Goal: Task Accomplishment & Management: Use online tool/utility

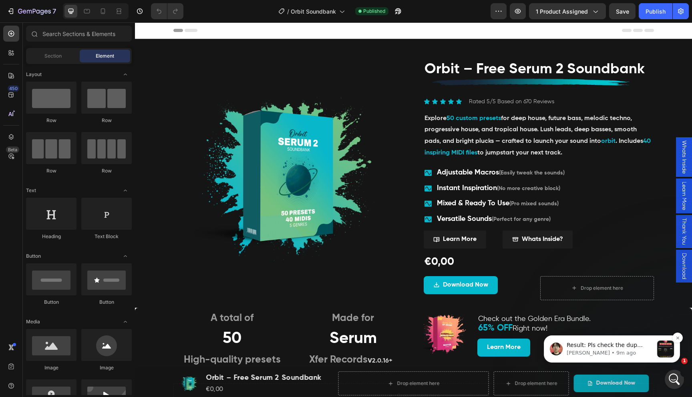
click at [591, 348] on p "Result: Pls check the dup page: https://builder.gempages.net/editor/55713568813…" at bounding box center [609, 345] width 86 height 8
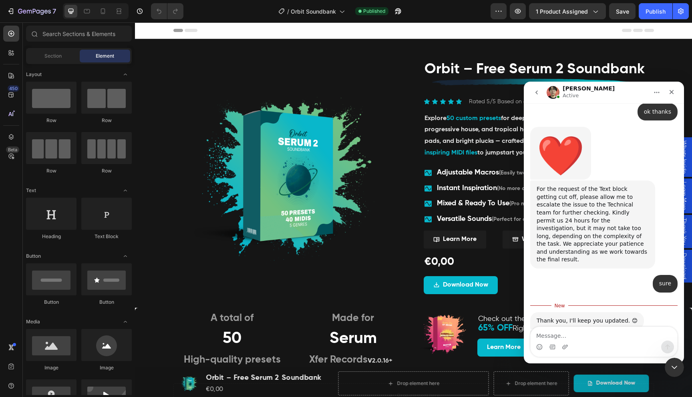
scroll to position [5270, 0]
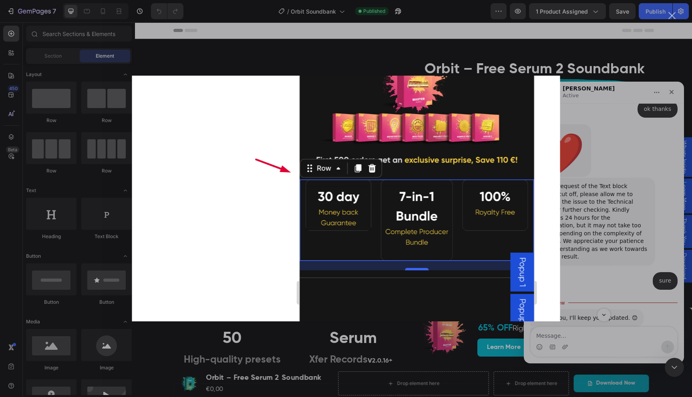
click at [597, 240] on div "Intercom messenger" at bounding box center [346, 198] width 692 height 397
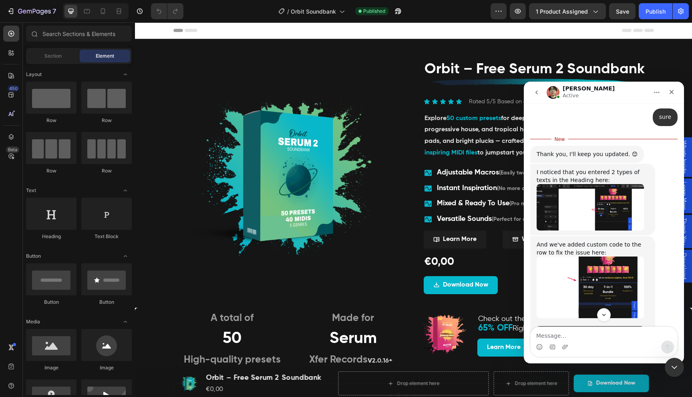
scroll to position [5421, 0]
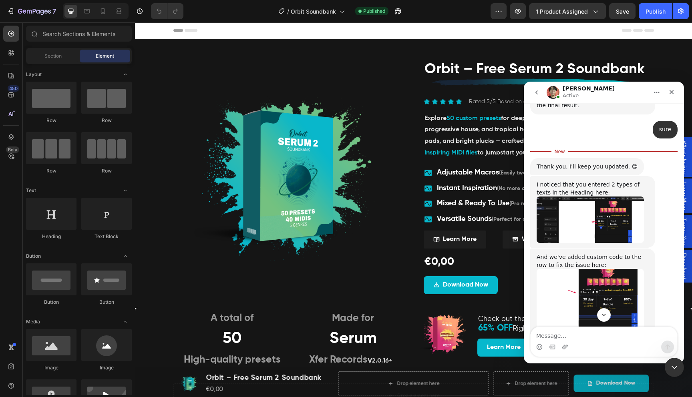
click at [586, 339] on img "Ethan says…" at bounding box center [589, 366] width 107 height 55
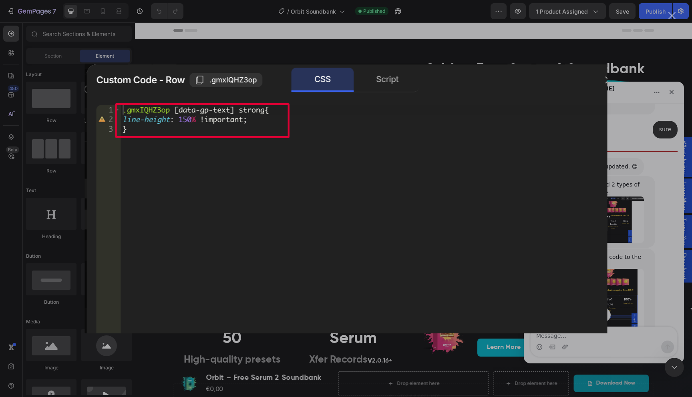
click at [649, 185] on div "Intercom messenger" at bounding box center [346, 198] width 692 height 397
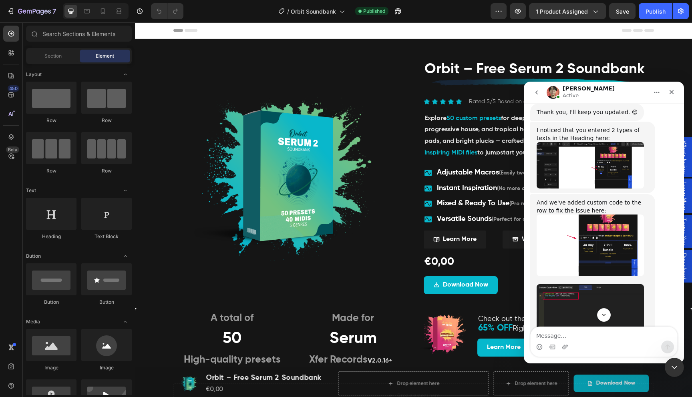
scroll to position [5540, 0]
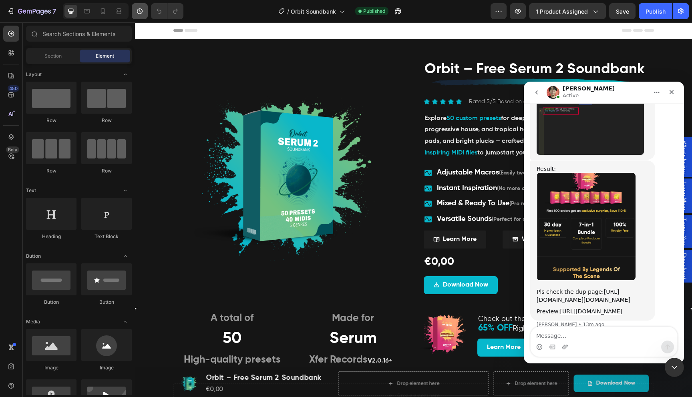
scroll to position [5668, 0]
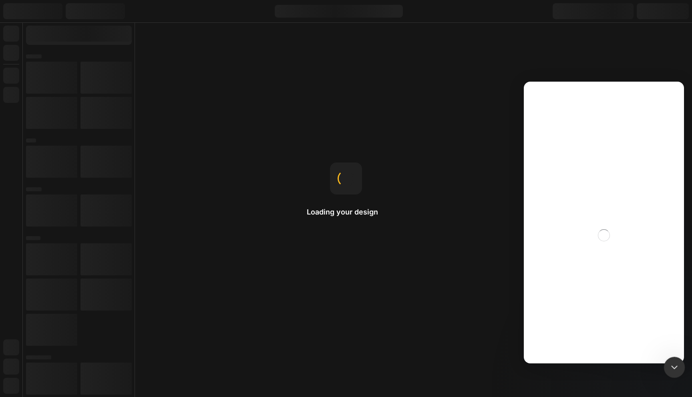
click at [674, 367] on icon "Close Intercom Messenger" at bounding box center [673, 366] width 10 height 10
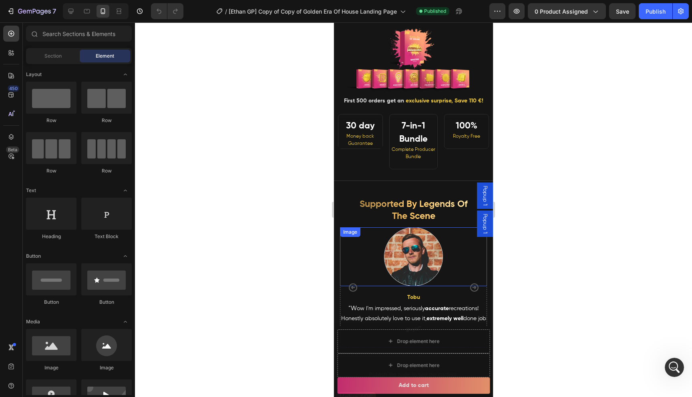
scroll to position [5527, 0]
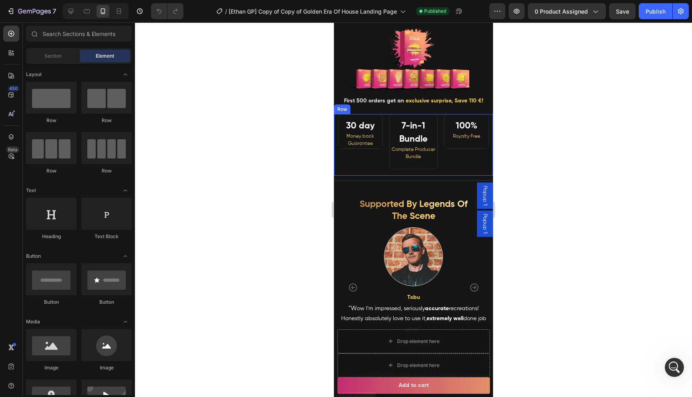
click at [431, 171] on div "30 day Money back Guarantee Heading 7-in-1 Bundle Complete Producer Bundle Head…" at bounding box center [413, 145] width 159 height 62
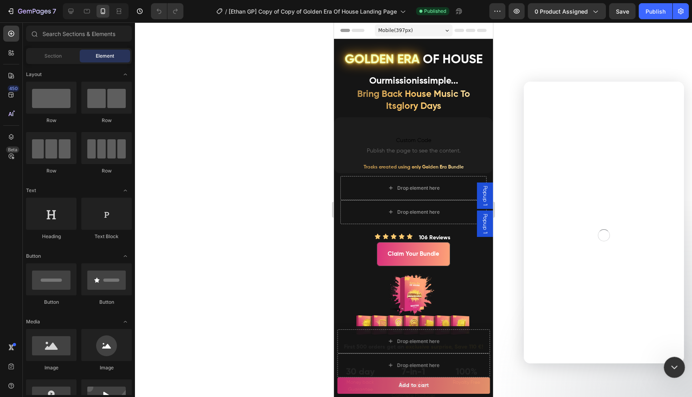
click at [681, 369] on div "Close Intercom Messenger" at bounding box center [672, 366] width 19 height 19
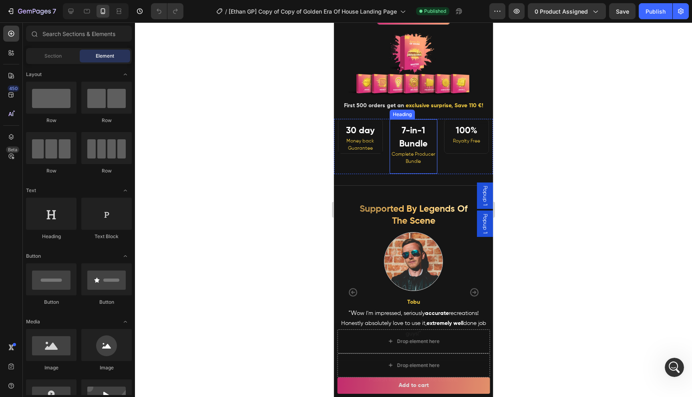
scroll to position [5527, 0]
click at [459, 161] on div "100% Royalty Free Heading" at bounding box center [468, 146] width 49 height 55
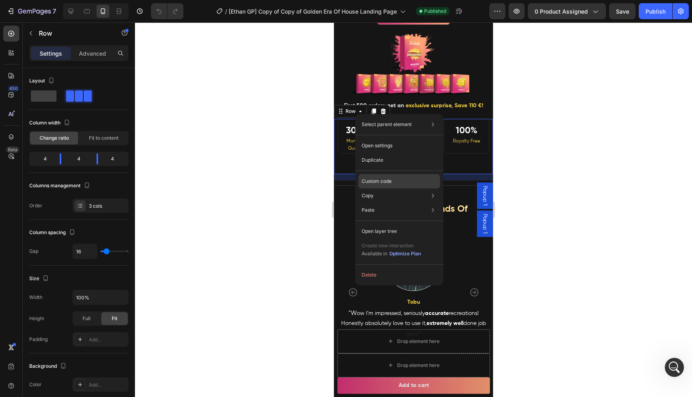
click at [378, 179] on p "Custom code" at bounding box center [376, 181] width 30 height 7
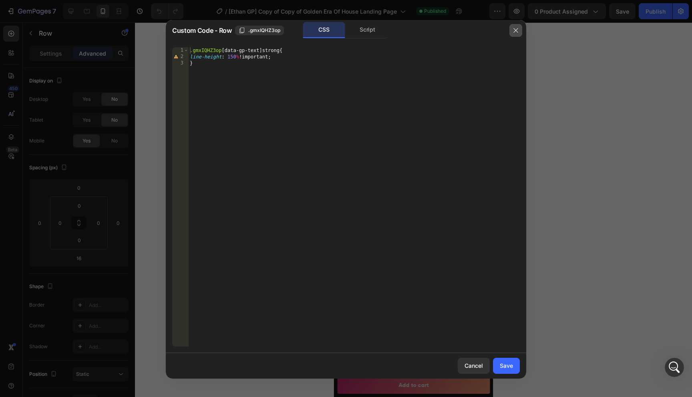
click at [514, 31] on icon "button" at bounding box center [515, 30] width 6 height 6
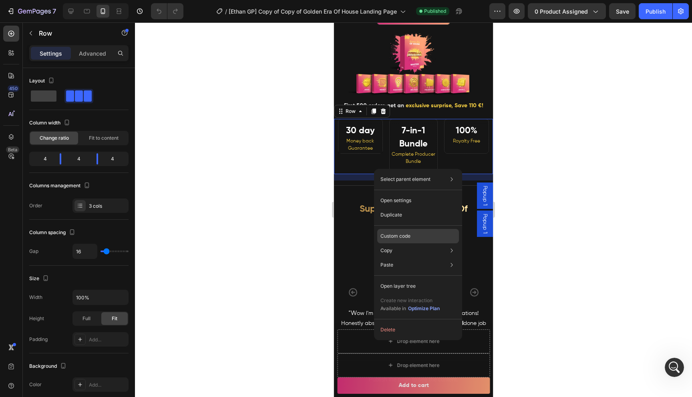
click at [399, 237] on p "Custom code" at bounding box center [395, 236] width 30 height 7
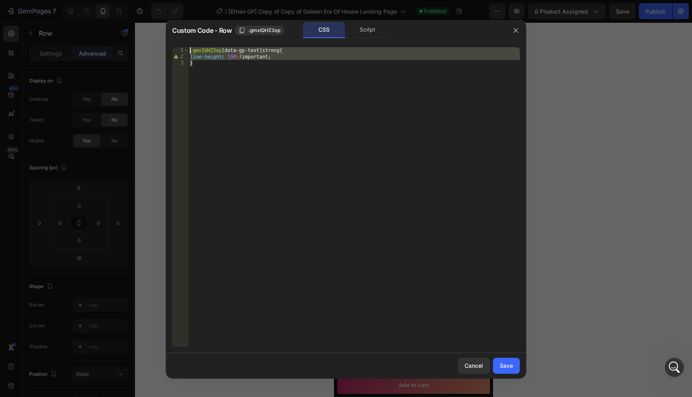
drag, startPoint x: 223, startPoint y: 65, endPoint x: 189, endPoint y: 45, distance: 39.8
click at [189, 45] on div "} 1 2 3 .gmxIQHZ3op [ data-gp-text ] strong { line-height : 150 % !important ; …" at bounding box center [346, 197] width 360 height 312
type textarea ".gmxIQHZ3op [data-gp-text] strong{ line-height: 150% !important;"
click at [514, 27] on icon "button" at bounding box center [515, 30] width 6 height 6
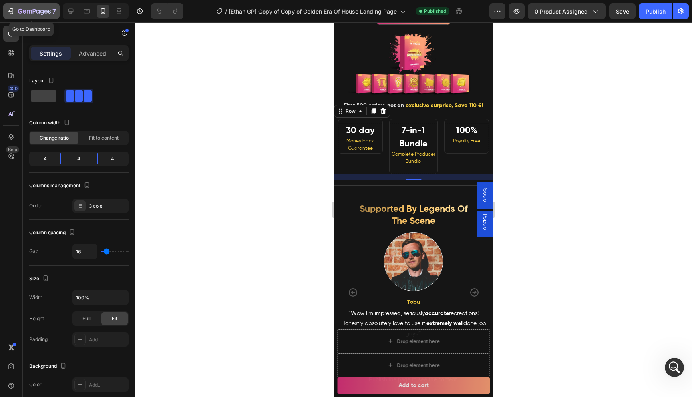
click at [22, 12] on icon "button" at bounding box center [34, 11] width 33 height 7
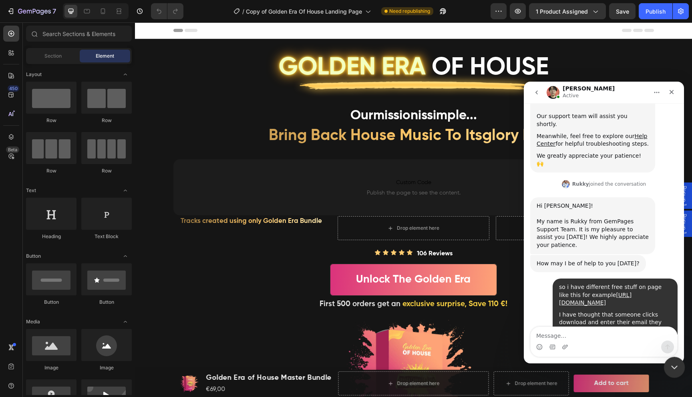
scroll to position [235, 0]
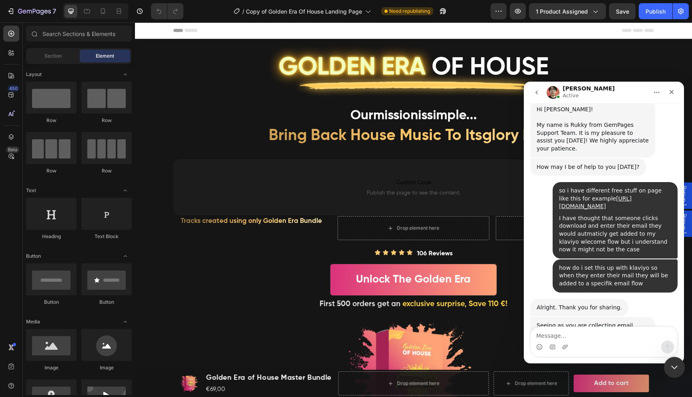
click at [672, 359] on div "Close Intercom Messenger" at bounding box center [672, 366] width 19 height 19
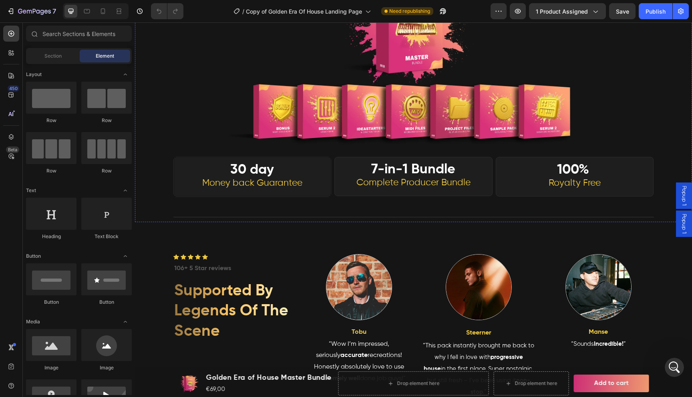
scroll to position [389, 0]
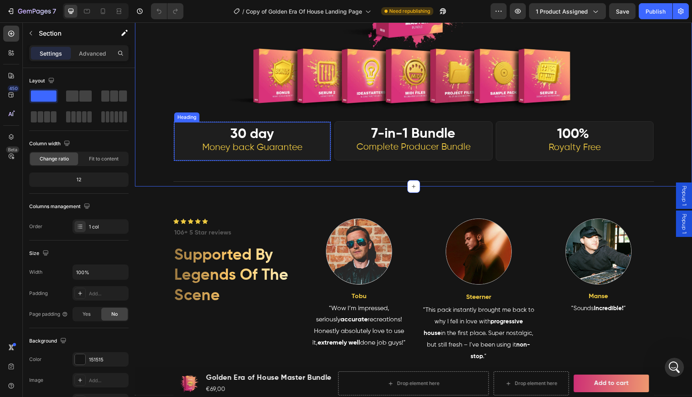
click at [183, 136] on h2 "30 day Money back Guarantee" at bounding box center [252, 141] width 157 height 26
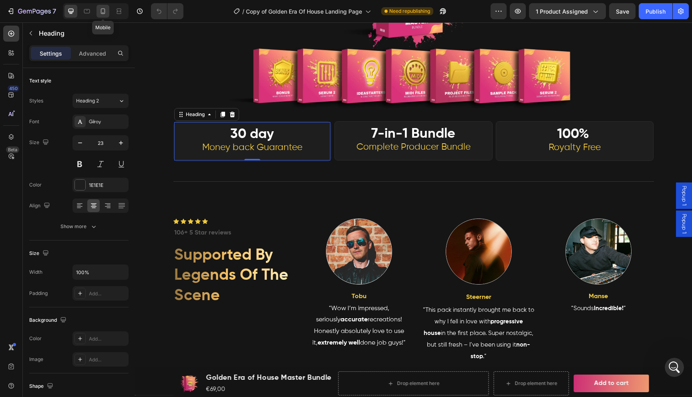
click at [103, 13] on icon at bounding box center [103, 11] width 4 height 6
type input "15"
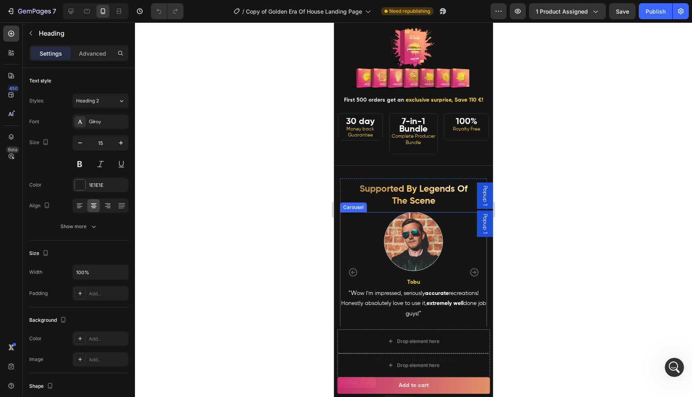
scroll to position [241, 0]
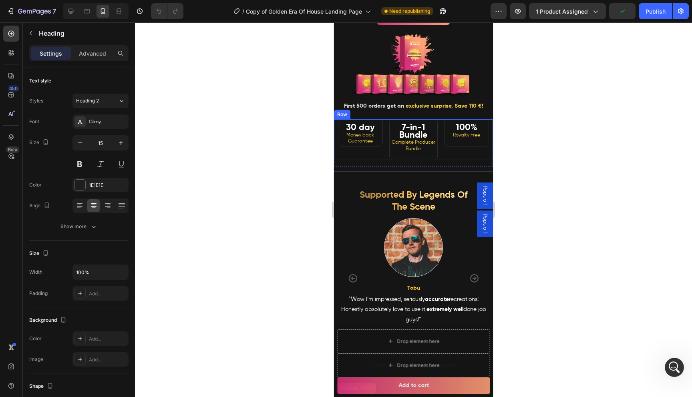
click at [367, 153] on div "30 day Money back Guarantee Heading" at bounding box center [358, 139] width 49 height 41
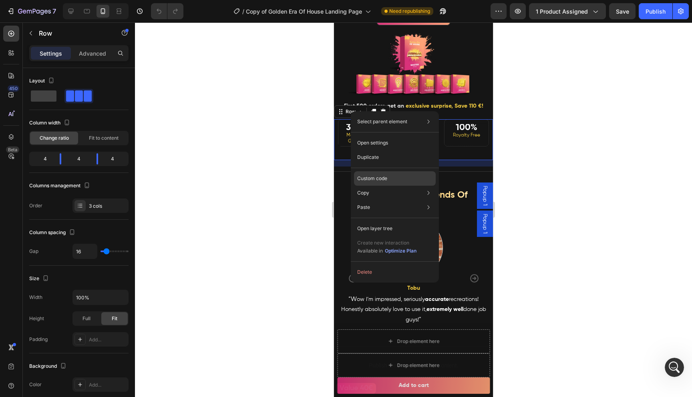
click at [394, 200] on div "Custom code" at bounding box center [395, 207] width 82 height 14
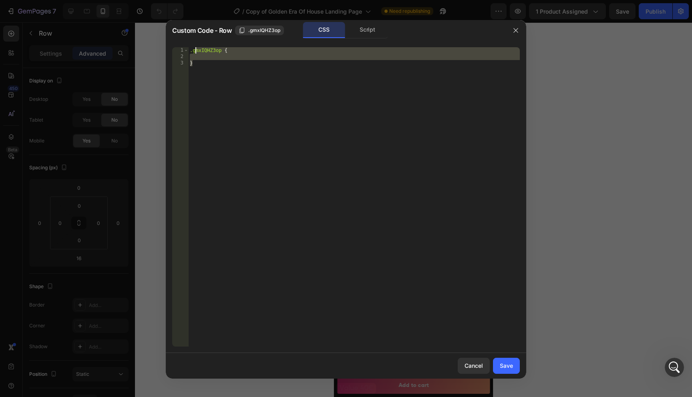
drag, startPoint x: 217, startPoint y: 62, endPoint x: 183, endPoint y: 38, distance: 41.5
click at [183, 38] on div "Custom Code - Row .gmxIQHZ3op CSS Script } 1 2 3 .gmxIQHZ3op { } הההההההההההההה…" at bounding box center [346, 199] width 360 height 359
type textarea ".gmxIQHZ3op {"
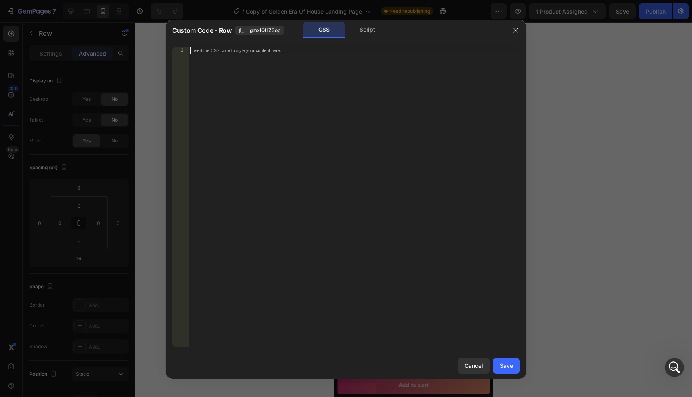
paste textarea "}"
type textarea "}"
click at [246, 91] on div ".gmxIQHZ3op [ data-gp-text ] strong { line-height : 150 % !important ; }" at bounding box center [353, 203] width 331 height 312
click at [507, 371] on button "Save" at bounding box center [506, 366] width 27 height 16
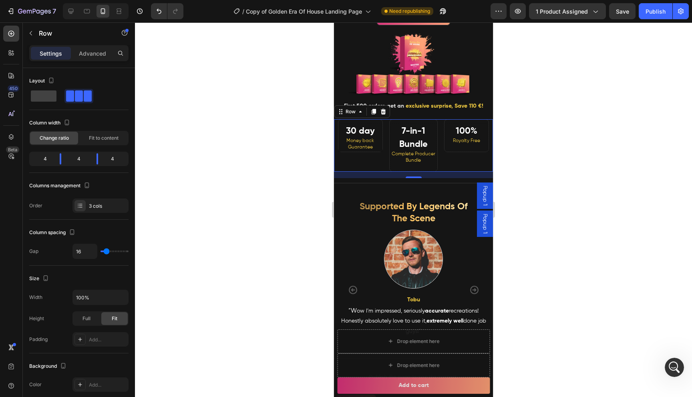
click at [546, 287] on div at bounding box center [413, 209] width 557 height 375
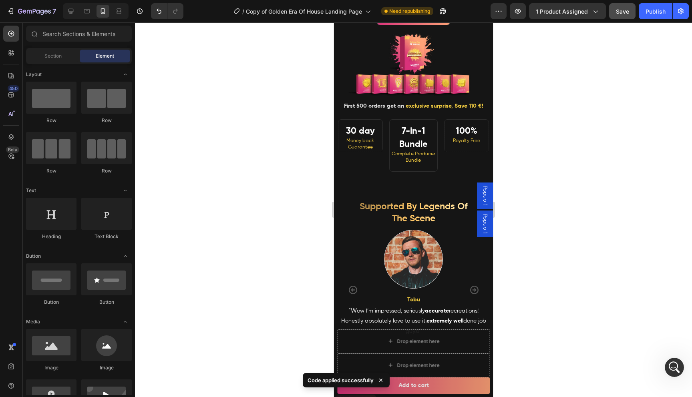
click at [618, 9] on span "Save" at bounding box center [622, 11] width 13 height 7
click at [655, 8] on div "Publish" at bounding box center [655, 11] width 20 height 8
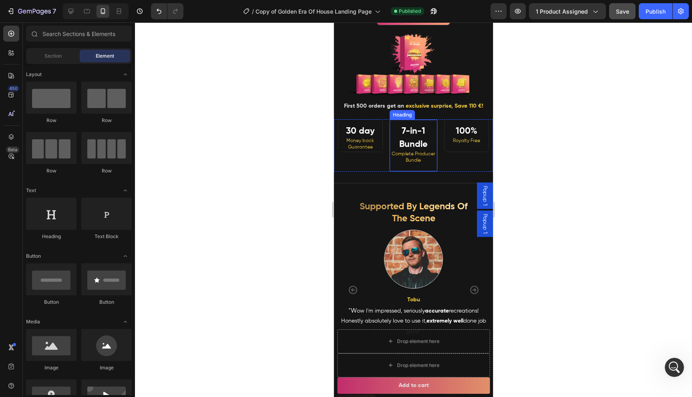
click at [419, 133] on strong "7-in-1 Bundle" at bounding box center [413, 138] width 28 height 22
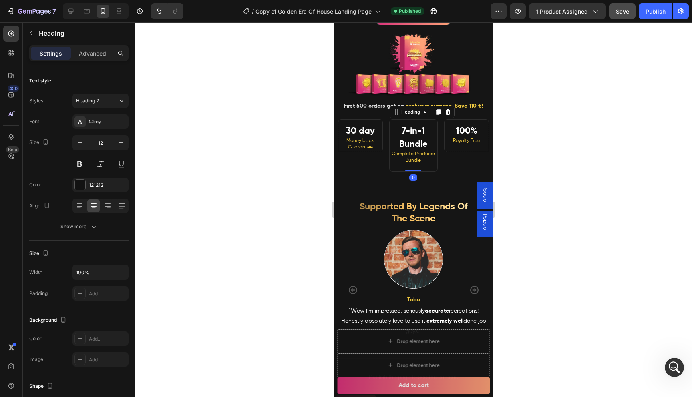
click at [417, 136] on h2 "7-in-1 Bundle Complete Producer Bundle" at bounding box center [414, 148] width 48 height 48
click at [417, 136] on p "7-in-1 Bundle Complete Producer Bundle" at bounding box center [414, 147] width 46 height 45
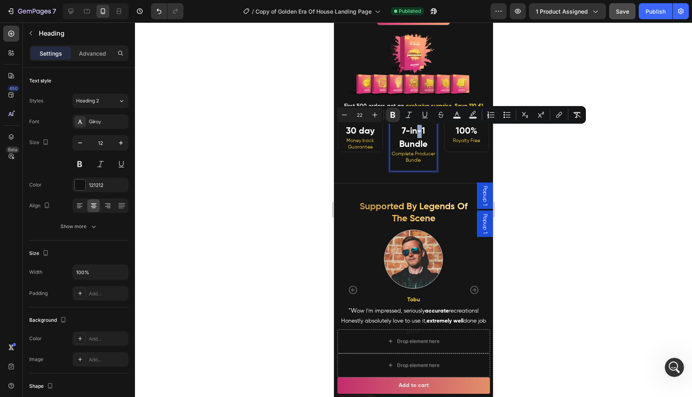
click at [418, 137] on p "7-in-1 Bundle Complete Producer Bundle" at bounding box center [414, 147] width 46 height 45
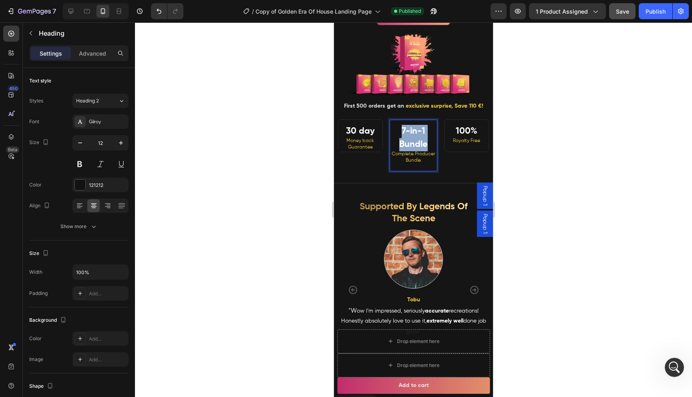
drag, startPoint x: 430, startPoint y: 143, endPoint x: 396, endPoint y: 128, distance: 37.1
click at [396, 128] on p "7-in-1 Bundle Complete Producer Bundle" at bounding box center [414, 147] width 46 height 45
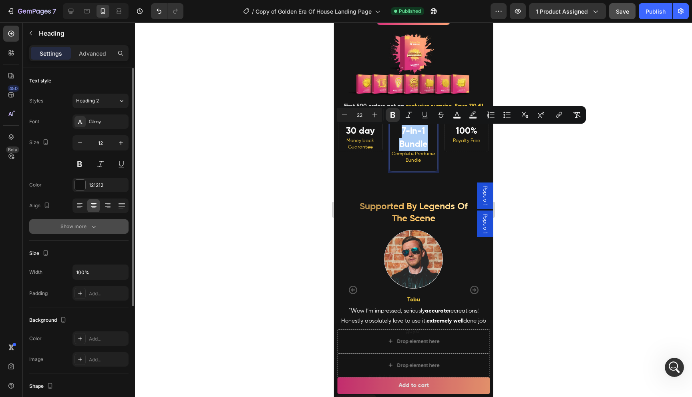
click at [88, 229] on div "Show more" at bounding box center [78, 227] width 37 height 8
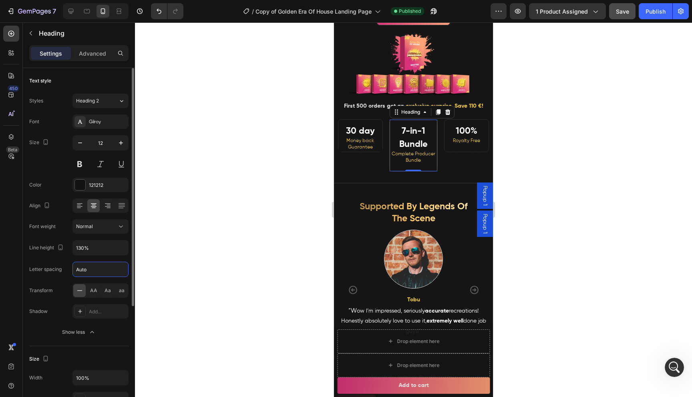
click at [87, 268] on input "Auto" at bounding box center [100, 269] width 55 height 14
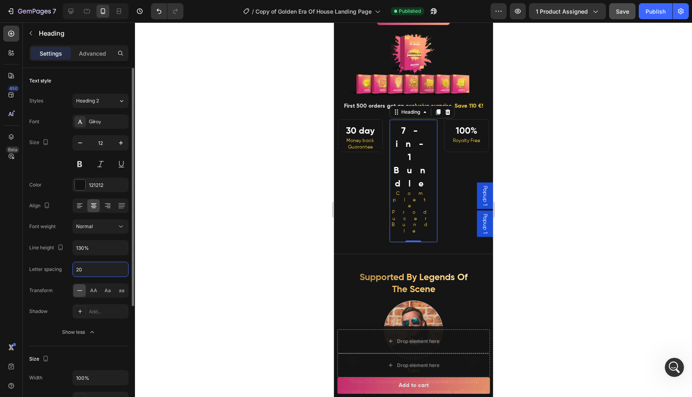
type input "2"
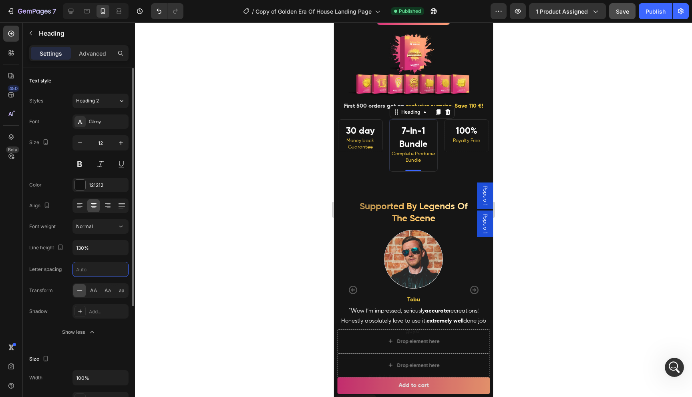
type input "1"
click at [84, 247] on input "130%" at bounding box center [100, 248] width 55 height 14
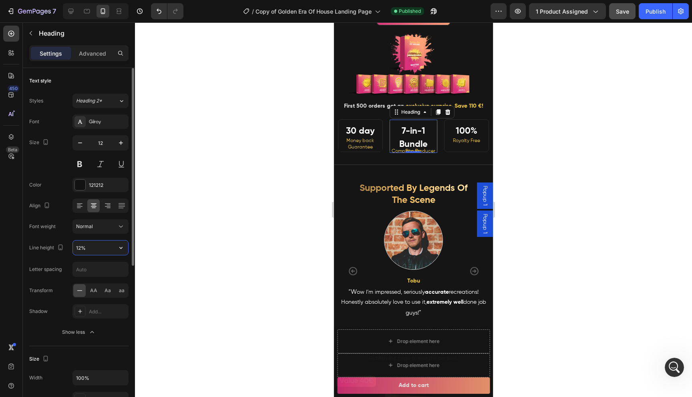
type input "120%"
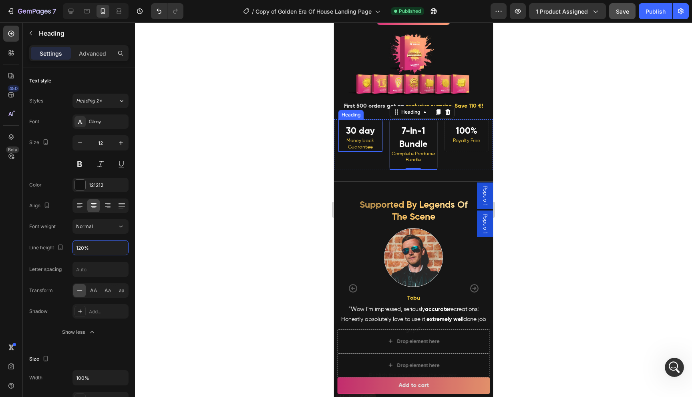
click at [311, 195] on div at bounding box center [413, 209] width 557 height 375
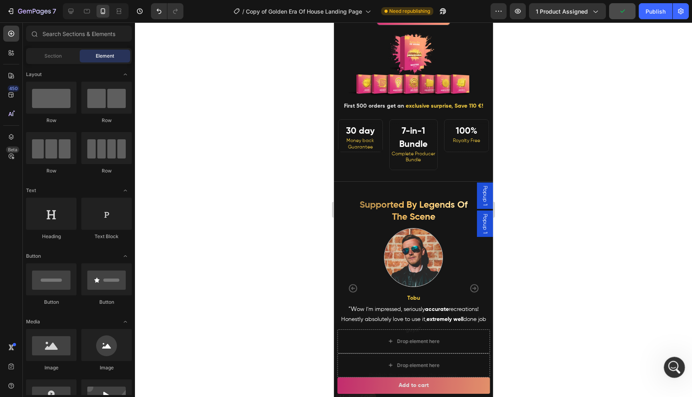
click at [673, 365] on icon "Open Intercom Messenger" at bounding box center [673, 366] width 13 height 13
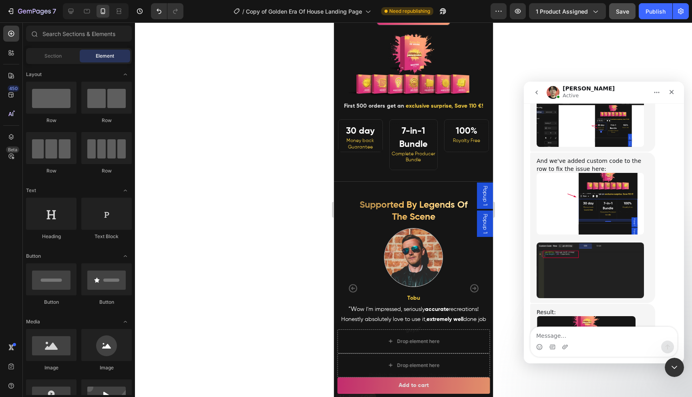
scroll to position [5527, 0]
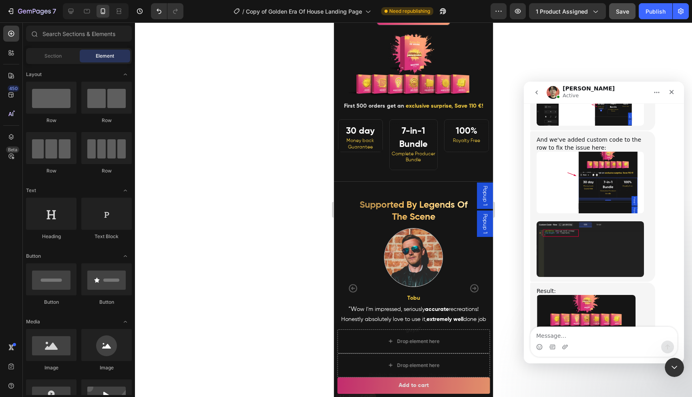
click at [589, 338] on textarea "Message…" at bounding box center [603, 334] width 147 height 14
type textarea "ok thanks"
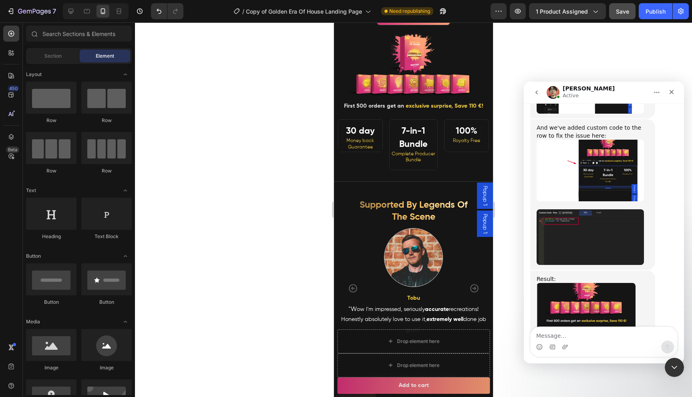
scroll to position [5551, 0]
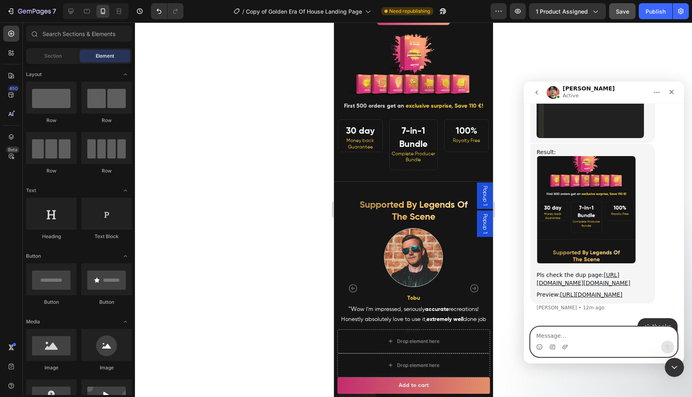
click at [550, 335] on textarea "Message…" at bounding box center [603, 334] width 147 height 14
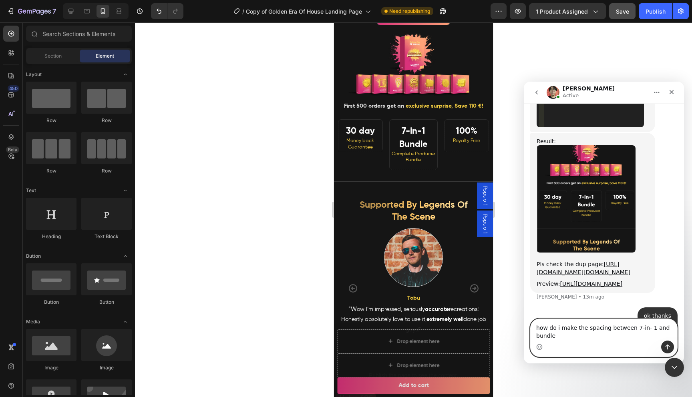
scroll to position [5676, 0]
type textarea "how do i make the spacing between 7-in- 1 and bundle smaller"
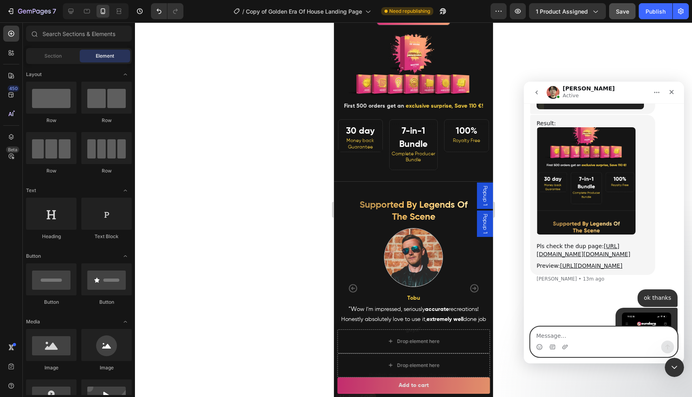
type textarea "?"
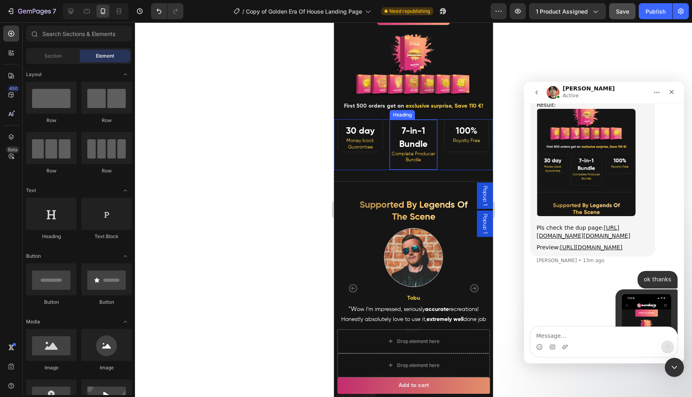
click at [411, 136] on p "⁠⁠⁠⁠⁠⁠⁠ 7-in-1 Bundle Complete Producer Bundle" at bounding box center [414, 147] width 46 height 44
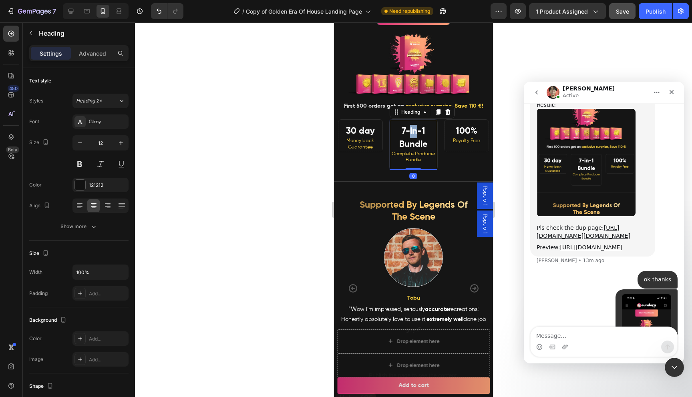
click at [412, 134] on strong "7-in-1 Bundle" at bounding box center [413, 138] width 28 height 22
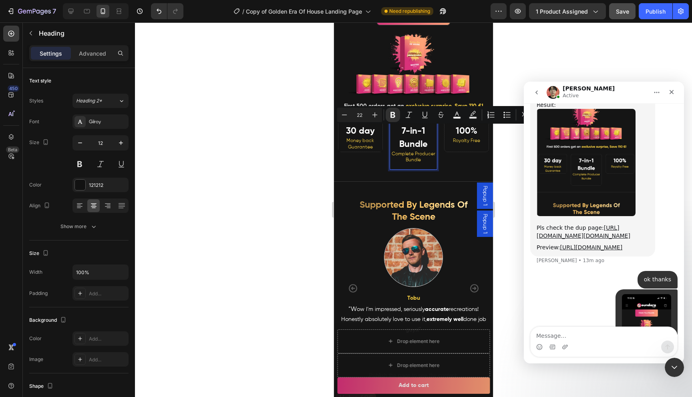
click at [424, 141] on strong "7-in-1 Bundle" at bounding box center [413, 138] width 28 height 22
click at [421, 136] on p "7-in-1 Bundle Complete Producer Bundle" at bounding box center [414, 147] width 46 height 44
click at [424, 145] on strong "7-in-1 Bundle" at bounding box center [413, 138] width 28 height 22
drag, startPoint x: 426, startPoint y: 145, endPoint x: 399, endPoint y: 128, distance: 32.4
click at [399, 128] on p "7-in-1 Bundle Complete Producer Bundle" at bounding box center [414, 147] width 46 height 44
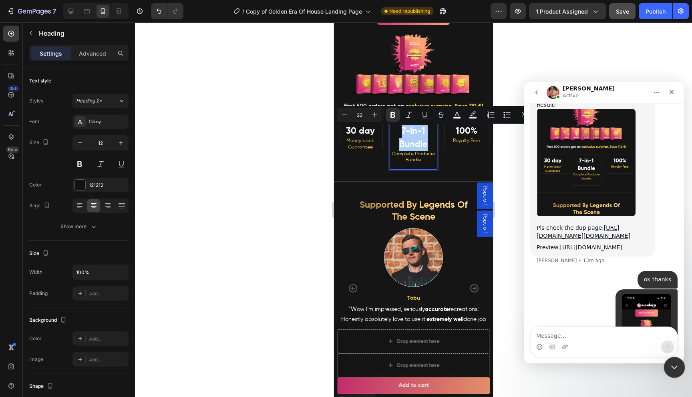
click at [676, 365] on icon "Close Intercom Messenger" at bounding box center [673, 366] width 10 height 10
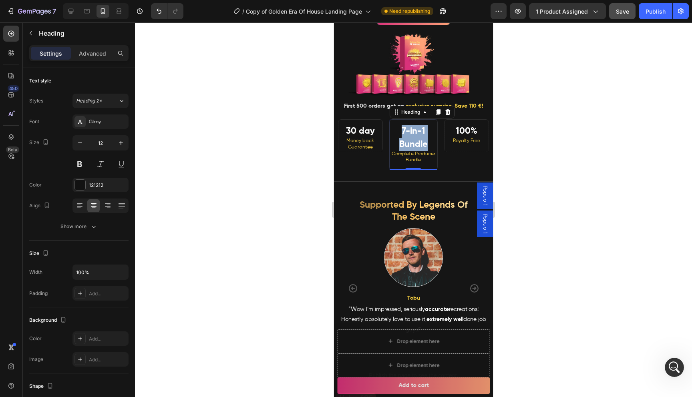
click at [422, 139] on p "7-in-1 Bundle Complete Producer Bundle" at bounding box center [414, 147] width 46 height 44
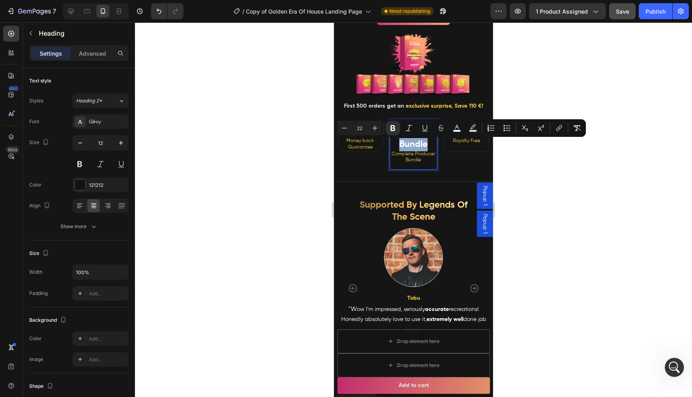
click at [428, 145] on p "7-in-1 Bundle Complete Producer Bundle" at bounding box center [414, 147] width 46 height 44
click at [430, 146] on p "7-in-1 Bundle Complete Producer Bundle" at bounding box center [414, 147] width 46 height 44
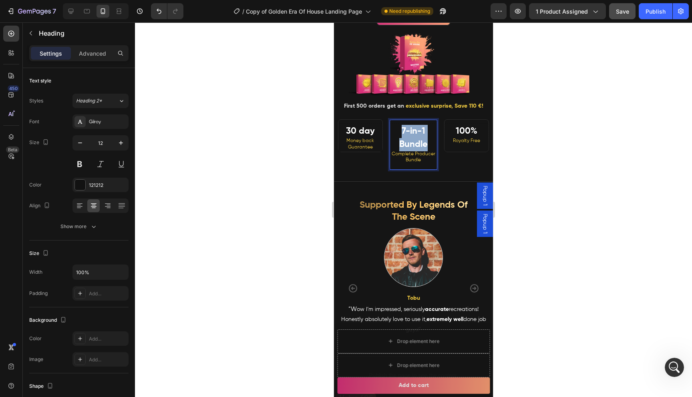
drag, startPoint x: 428, startPoint y: 147, endPoint x: 394, endPoint y: 127, distance: 39.8
click at [394, 127] on p "7-in-1 Bundle Complete Producer Bundle" at bounding box center [414, 147] width 46 height 44
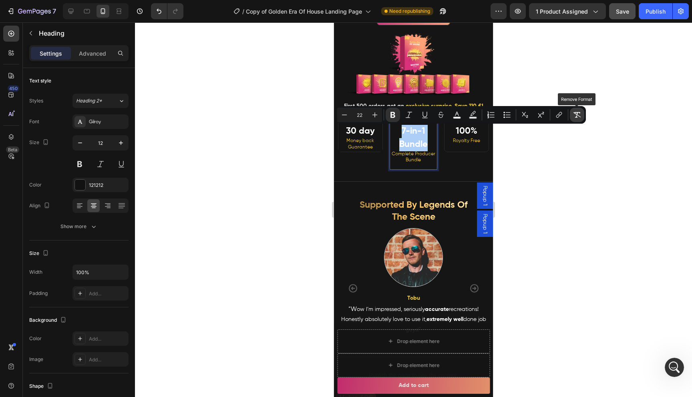
click at [574, 114] on icon "Editor contextual toolbar" at bounding box center [577, 115] width 8 height 8
type input "12"
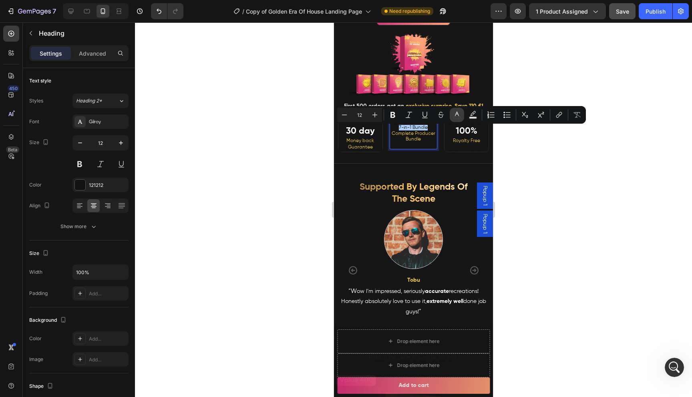
click at [453, 116] on icon "Editor contextual toolbar" at bounding box center [457, 115] width 8 height 8
type input "121212"
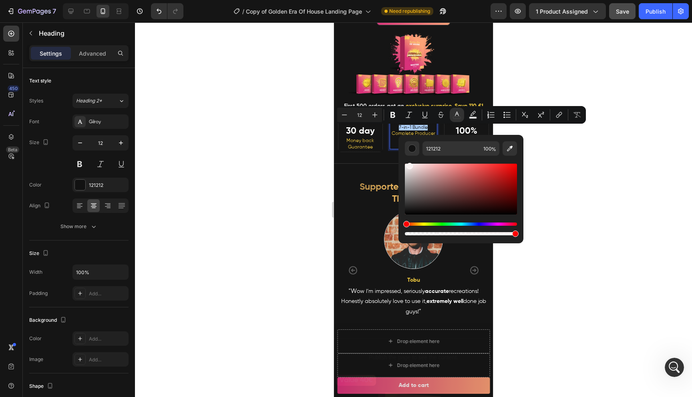
drag, startPoint x: 410, startPoint y: 169, endPoint x: 400, endPoint y: 147, distance: 23.8
click at [400, 147] on div "121212 100 %" at bounding box center [460, 186] width 125 height 102
type input "FFFFFF"
click at [393, 115] on icon "Editor contextual toolbar" at bounding box center [392, 115] width 5 height 6
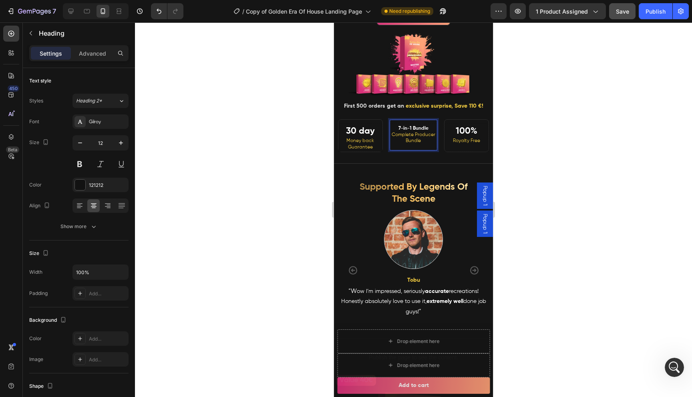
click at [424, 127] on strong "7-in-1 Bundle" at bounding box center [413, 128] width 30 height 5
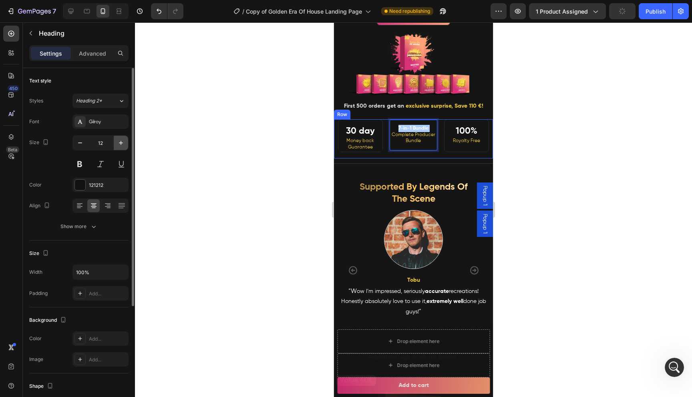
click at [123, 147] on button "button" at bounding box center [121, 143] width 14 height 14
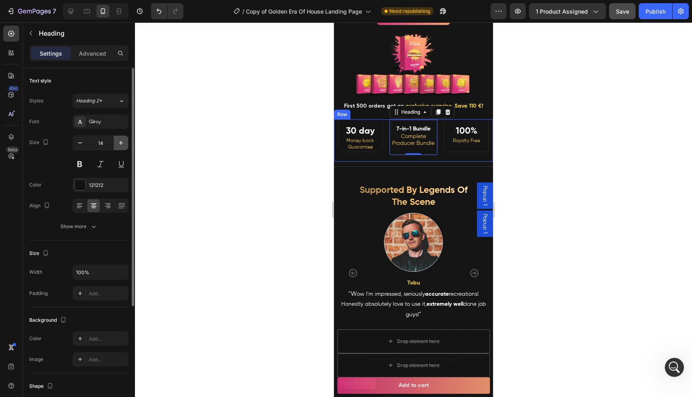
click at [123, 147] on button "button" at bounding box center [121, 143] width 14 height 14
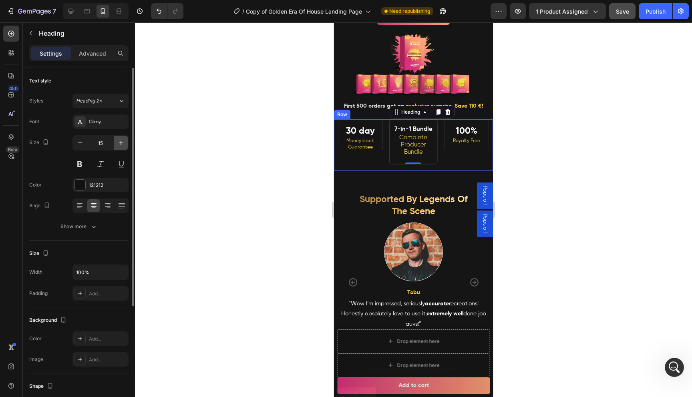
click at [123, 148] on button "button" at bounding box center [121, 143] width 14 height 14
type input "16"
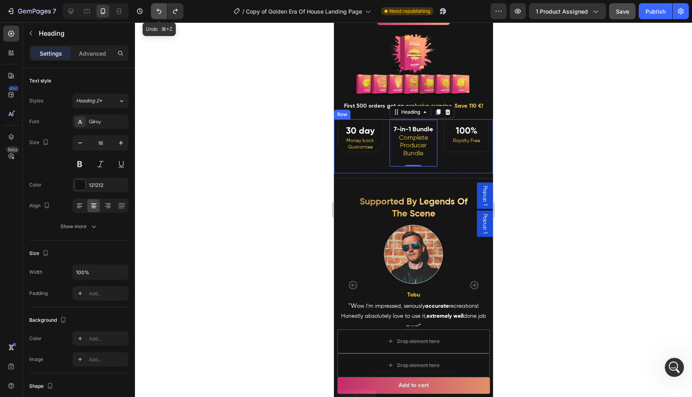
click at [160, 13] on icon "Undo/Redo" at bounding box center [159, 11] width 5 height 5
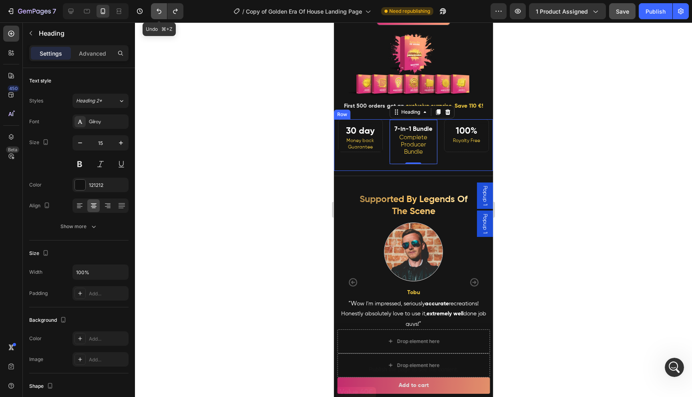
click at [160, 13] on icon "Undo/Redo" at bounding box center [159, 11] width 5 height 5
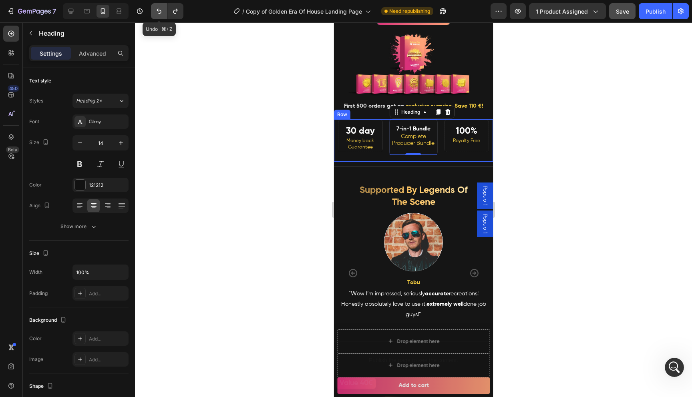
click at [160, 13] on icon "Undo/Redo" at bounding box center [159, 11] width 5 height 5
click at [159, 13] on icon "Undo/Redo" at bounding box center [159, 11] width 5 height 5
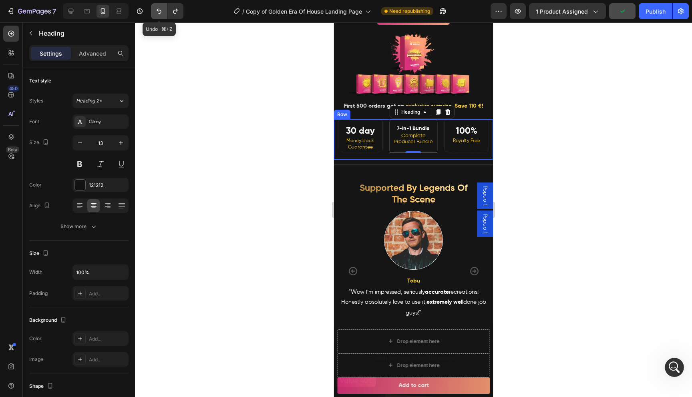
click at [159, 13] on icon "Undo/Redo" at bounding box center [159, 11] width 5 height 5
type input "12"
click at [159, 13] on icon "Undo/Redo" at bounding box center [159, 11] width 5 height 5
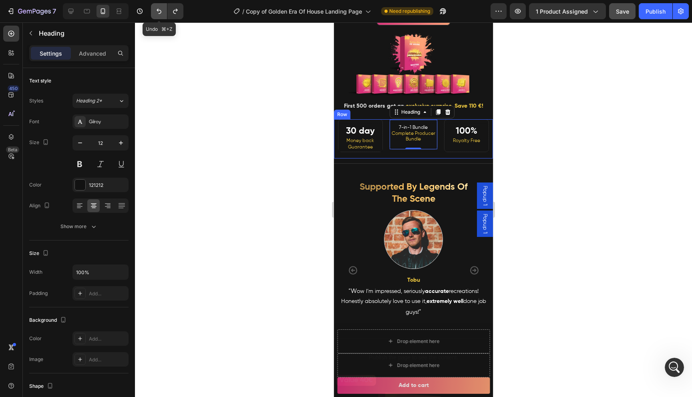
click at [159, 13] on icon "Undo/Redo" at bounding box center [159, 11] width 5 height 5
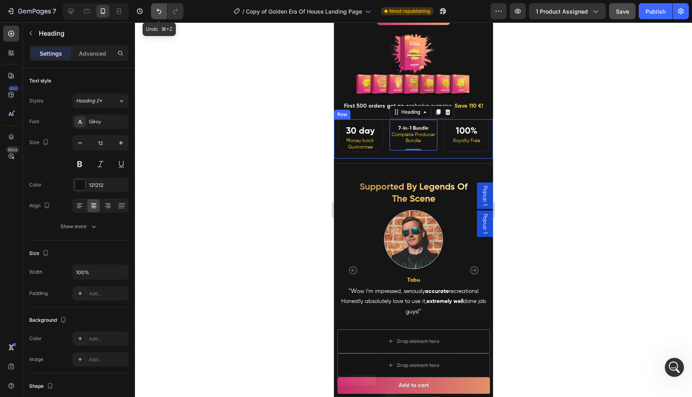
click at [159, 13] on icon "Undo/Redo" at bounding box center [159, 11] width 5 height 5
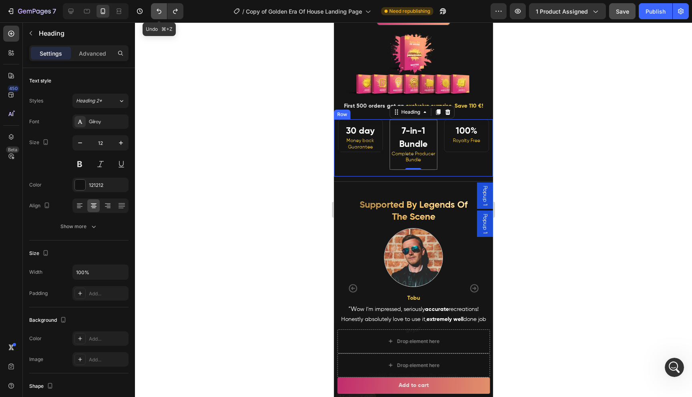
click at [159, 13] on icon "Undo/Redo" at bounding box center [159, 11] width 5 height 5
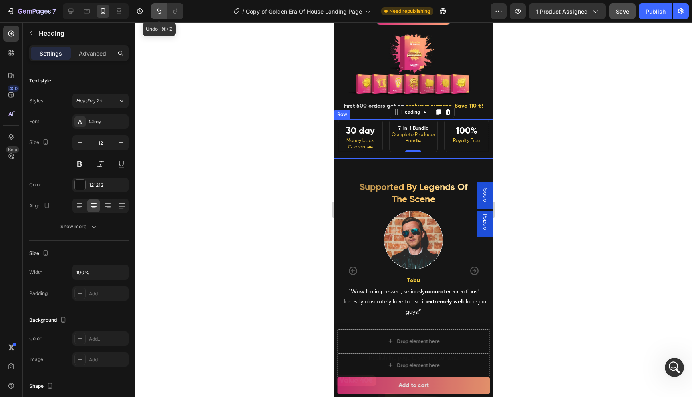
click at [159, 13] on icon "Undo/Redo" at bounding box center [159, 11] width 5 height 5
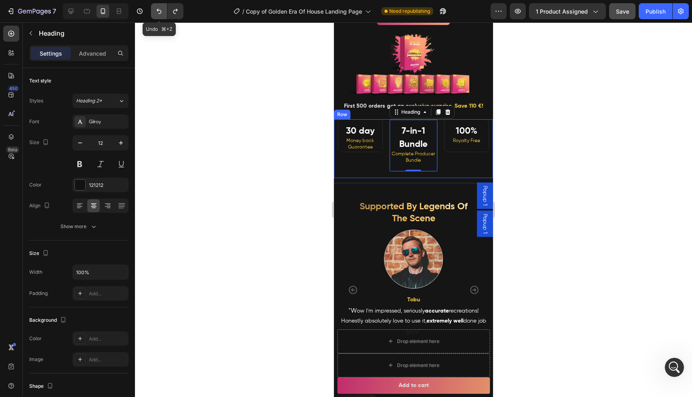
click at [159, 13] on icon "Undo/Redo" at bounding box center [159, 11] width 5 height 5
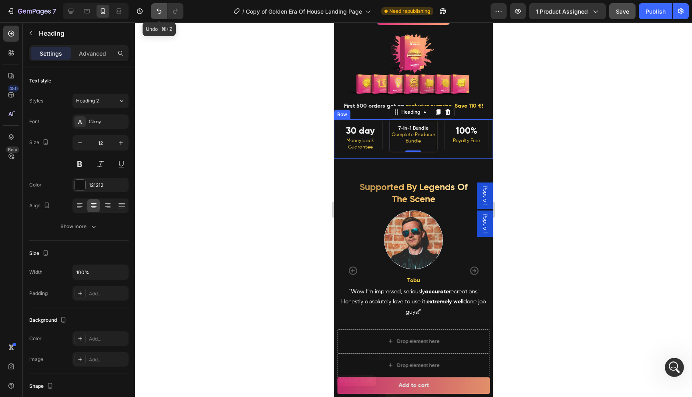
click at [159, 13] on icon "Undo/Redo" at bounding box center [159, 11] width 5 height 5
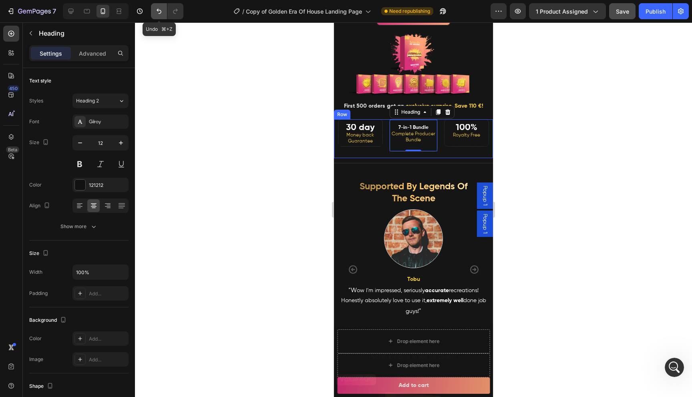
click at [159, 13] on icon "Undo/Redo" at bounding box center [159, 11] width 5 height 5
click at [10, 13] on icon "button" at bounding box center [12, 11] width 4 height 6
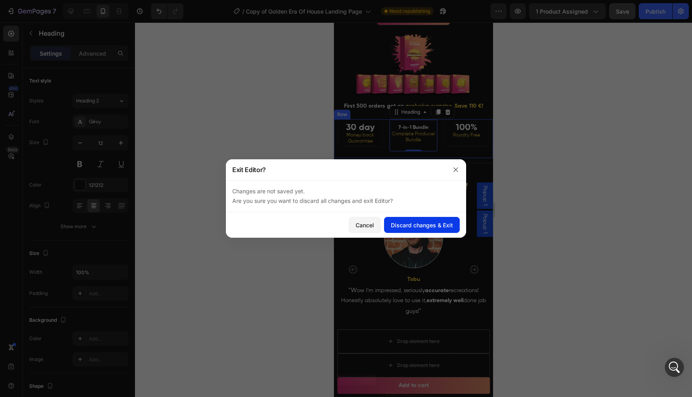
click at [398, 225] on div "Discard changes & Exit" at bounding box center [422, 225] width 62 height 8
